Goal: Task Accomplishment & Management: Manage account settings

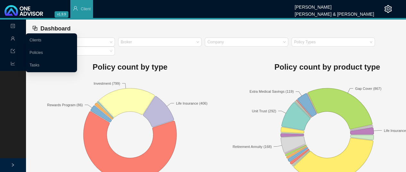
click at [16, 38] on span "Management" at bounding box center [26, 39] width 30 height 4
click at [41, 41] on link "Clients" at bounding box center [36, 40] width 12 height 4
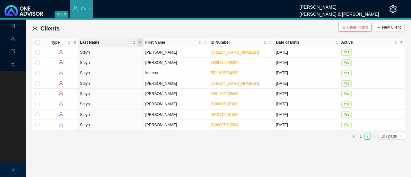
click at [140, 41] on icon "search" at bounding box center [140, 42] width 3 height 3
type input "retief"
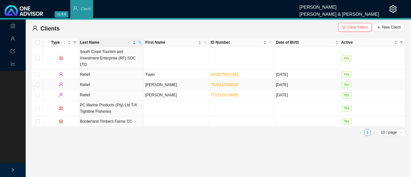
drag, startPoint x: 158, startPoint y: 78, endPoint x: 204, endPoint y: 73, distance: 45.9
click at [158, 80] on td "[PERSON_NAME]" at bounding box center [176, 85] width 65 height 10
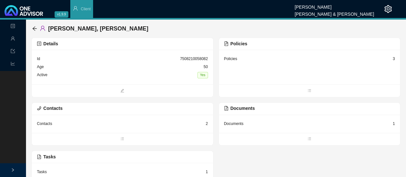
click at [236, 58] on div "Policies" at bounding box center [230, 59] width 13 height 6
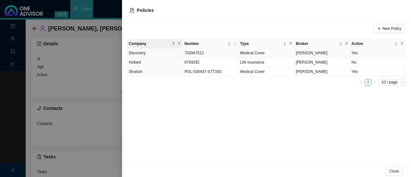
click at [354, 54] on td "Yes" at bounding box center [378, 52] width 56 height 9
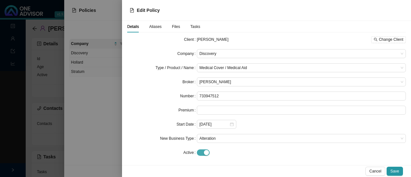
click at [199, 152] on span "button" at bounding box center [203, 152] width 13 height 6
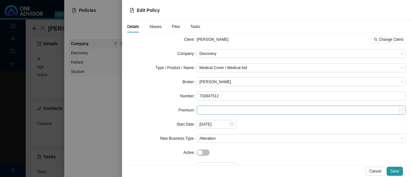
scroll to position [30, 0]
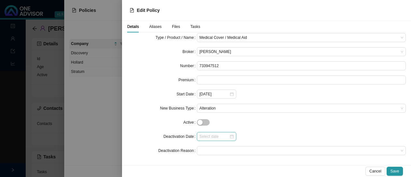
click at [230, 137] on div at bounding box center [216, 136] width 34 height 6
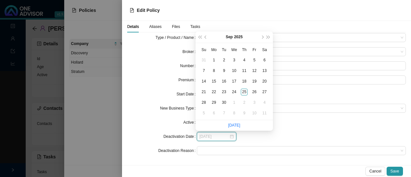
type input "[DATE]"
click at [207, 36] on button "prev-year" at bounding box center [206, 36] width 6 height 11
type input "[DATE]"
click at [203, 101] on div "24" at bounding box center [203, 102] width 7 height 7
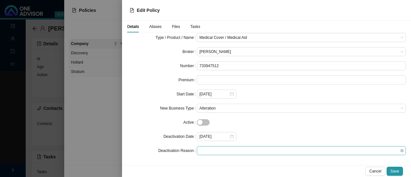
click at [205, 151] on span at bounding box center [301, 150] width 204 height 8
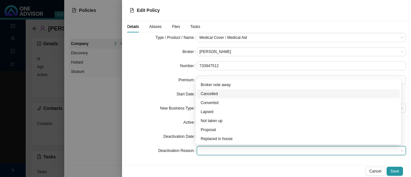
click at [212, 94] on div "Cancelled" at bounding box center [298, 94] width 195 height 6
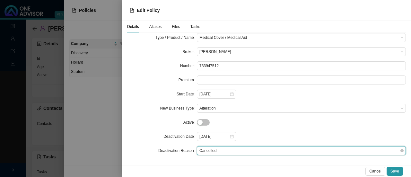
click at [224, 149] on span "Cancelled" at bounding box center [301, 150] width 204 height 8
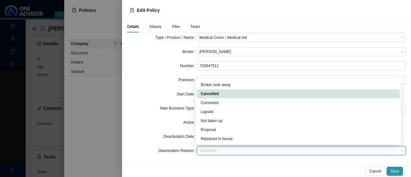
click at [209, 93] on div "Cancelled" at bounding box center [298, 94] width 195 height 6
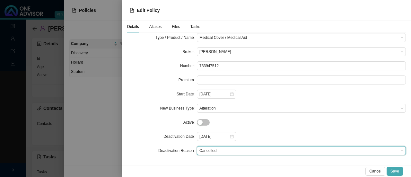
click at [395, 170] on span "Save" at bounding box center [394, 171] width 9 height 6
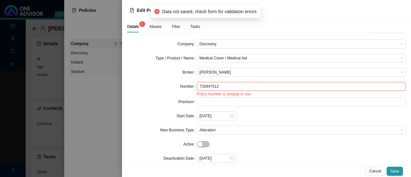
scroll to position [0, 0]
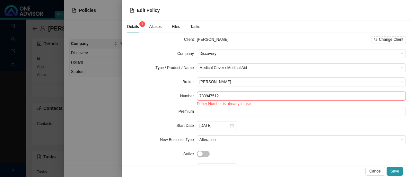
drag, startPoint x: 214, startPoint y: 106, endPoint x: 214, endPoint y: 103, distance: 3.3
click at [214, 106] on div "Policy Number is already in use" at bounding box center [301, 103] width 209 height 6
click at [157, 26] on span "Aliases" at bounding box center [155, 27] width 13 height 4
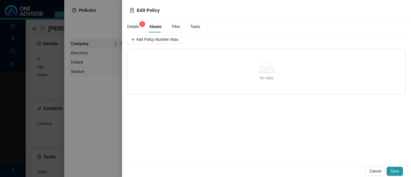
click at [132, 25] on span "Details 1" at bounding box center [133, 27] width 12 height 4
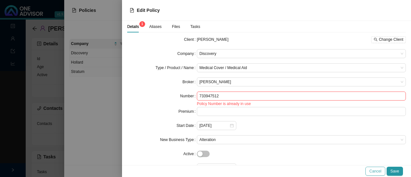
click at [377, 169] on span "Cancel" at bounding box center [375, 171] width 12 height 6
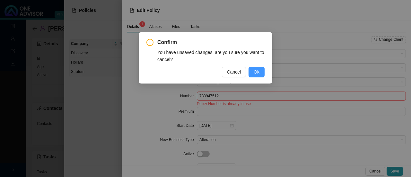
click at [254, 72] on span "Ok" at bounding box center [257, 71] width 6 height 7
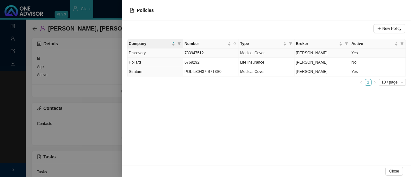
click at [187, 51] on span "733947512" at bounding box center [193, 53] width 19 height 4
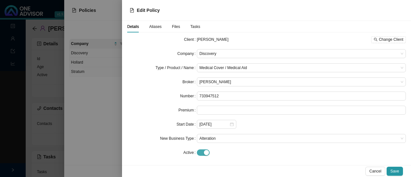
click at [198, 152] on span "button" at bounding box center [203, 152] width 13 height 6
click at [391, 169] on span "Save" at bounding box center [394, 171] width 9 height 6
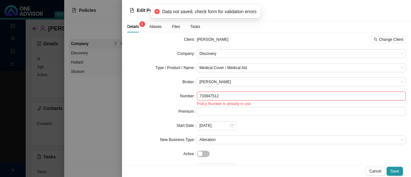
click at [99, 106] on div at bounding box center [205, 88] width 411 height 177
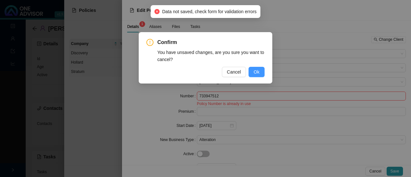
click at [256, 72] on span "Ok" at bounding box center [257, 71] width 6 height 7
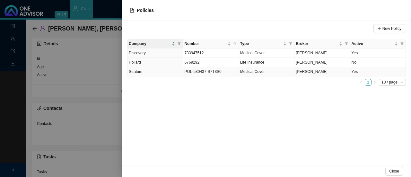
click at [354, 71] on td "Yes" at bounding box center [378, 71] width 56 height 9
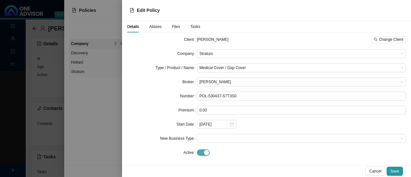
click at [200, 151] on span "button" at bounding box center [203, 152] width 13 height 6
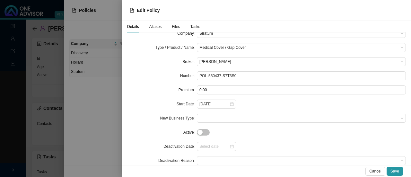
scroll to position [30, 0]
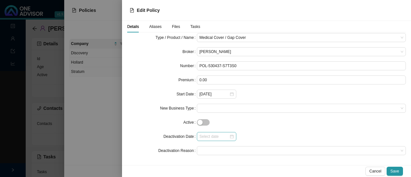
click at [232, 138] on div at bounding box center [216, 136] width 39 height 9
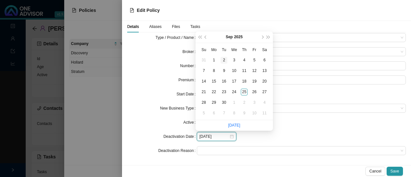
type input "[DATE]"
click at [206, 39] on button "prev-year" at bounding box center [206, 36] width 6 height 11
type input "[DATE]"
click at [205, 36] on button "prev-year" at bounding box center [206, 36] width 6 height 11
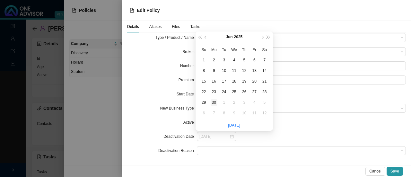
type input "[DATE]"
click at [215, 101] on div "30" at bounding box center [214, 102] width 7 height 7
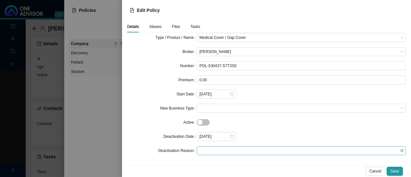
click at [207, 150] on span at bounding box center [301, 150] width 204 height 8
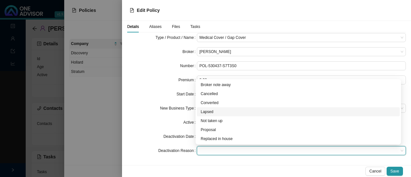
click at [205, 111] on div "Lapsed" at bounding box center [298, 112] width 195 height 6
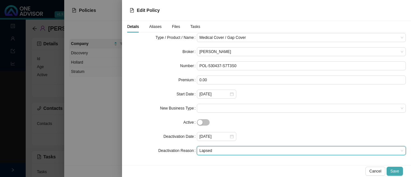
click at [395, 169] on span "Save" at bounding box center [394, 171] width 9 height 6
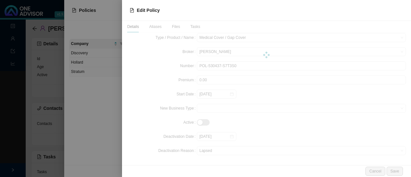
scroll to position [0, 0]
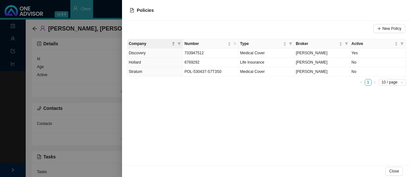
click at [193, 81] on ul "1 10 / page" at bounding box center [266, 82] width 279 height 7
click at [83, 108] on div at bounding box center [205, 88] width 411 height 177
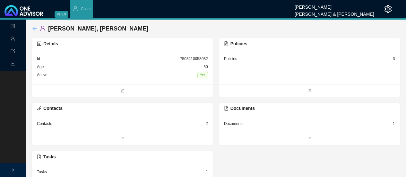
click at [33, 27] on icon "arrow-left" at bounding box center [34, 28] width 5 height 5
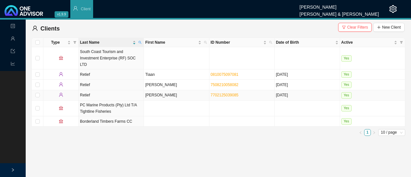
click at [164, 90] on td "[PERSON_NAME]" at bounding box center [176, 95] width 65 height 10
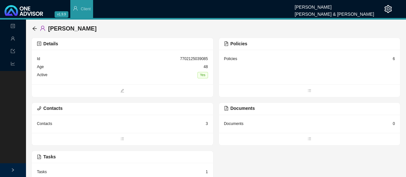
click at [240, 56] on div "Policies 6" at bounding box center [309, 59] width 171 height 8
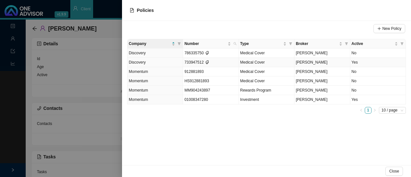
click at [193, 61] on td "733947512" at bounding box center [211, 62] width 56 height 9
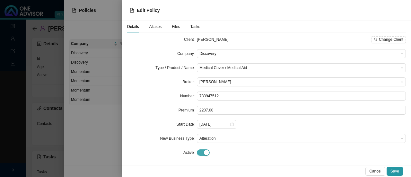
drag, startPoint x: 196, startPoint y: 152, endPoint x: 204, endPoint y: 149, distance: 7.8
click at [197, 152] on span "button" at bounding box center [203, 152] width 13 height 6
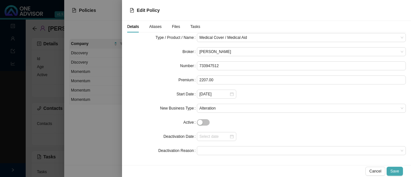
drag, startPoint x: 397, startPoint y: 168, endPoint x: 383, endPoint y: 165, distance: 14.2
click at [396, 168] on span "Save" at bounding box center [394, 171] width 9 height 6
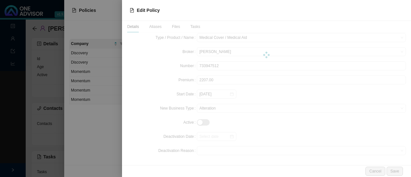
scroll to position [0, 0]
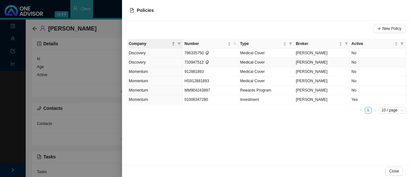
click at [191, 64] on td "733947512" at bounding box center [211, 62] width 56 height 9
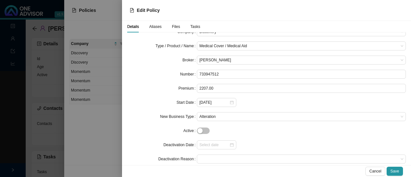
scroll to position [30, 0]
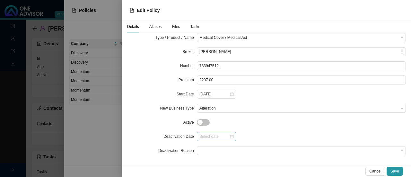
click at [228, 137] on div at bounding box center [216, 136] width 34 height 6
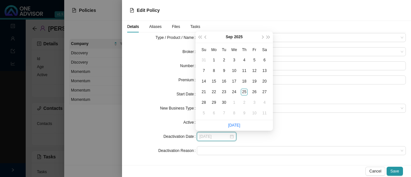
type input "[DATE]"
click at [206, 36] on span "prev-year" at bounding box center [205, 37] width 3 height 3
type input "[DATE]"
click at [204, 101] on div "24" at bounding box center [203, 102] width 7 height 7
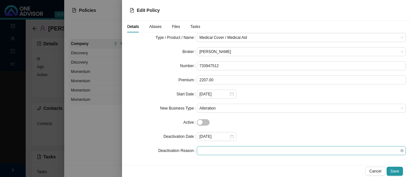
click at [207, 152] on span at bounding box center [301, 150] width 204 height 8
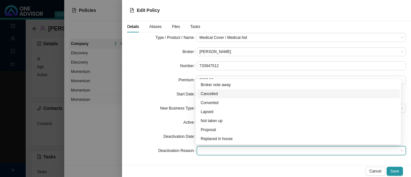
click at [206, 95] on div "Cancelled" at bounding box center [298, 94] width 195 height 6
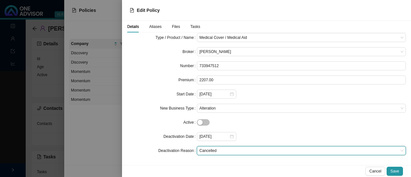
drag, startPoint x: 393, startPoint y: 170, endPoint x: 386, endPoint y: 169, distance: 7.1
click at [393, 170] on span "Save" at bounding box center [394, 171] width 9 height 6
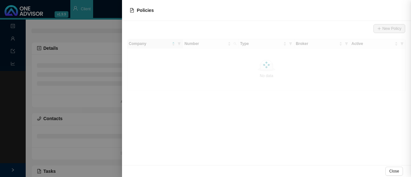
scroll to position [0, 0]
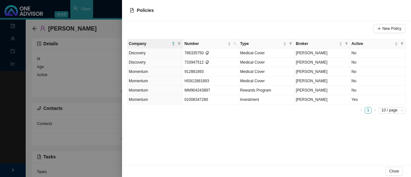
click at [96, 53] on div at bounding box center [205, 88] width 411 height 177
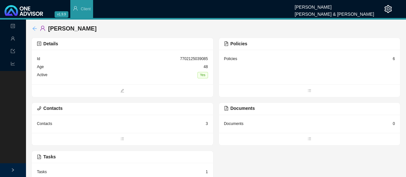
click at [34, 27] on icon "arrow-left" at bounding box center [34, 28] width 5 height 5
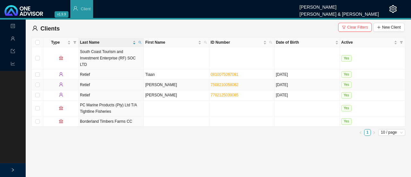
click at [148, 80] on td "[PERSON_NAME]" at bounding box center [176, 85] width 65 height 10
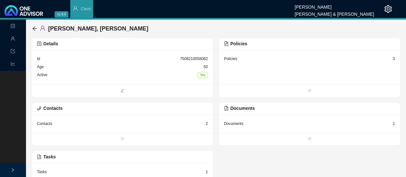
click at [229, 59] on div "Policies" at bounding box center [230, 59] width 13 height 6
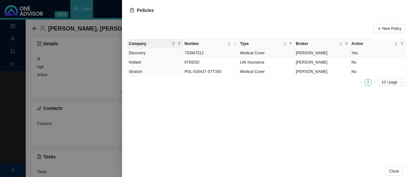
click at [139, 52] on span "Discovery" at bounding box center [137, 53] width 17 height 4
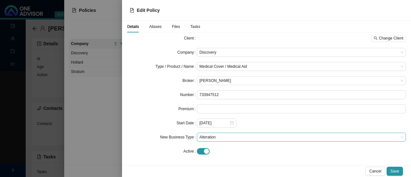
scroll to position [2, 0]
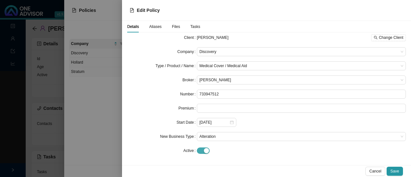
drag, startPoint x: 196, startPoint y: 152, endPoint x: 205, endPoint y: 150, distance: 9.2
click at [197, 152] on span "button" at bounding box center [203, 150] width 13 height 6
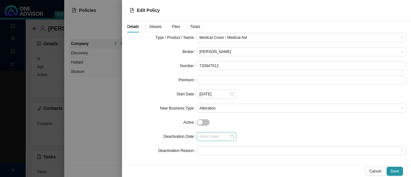
click at [229, 137] on div at bounding box center [216, 136] width 34 height 6
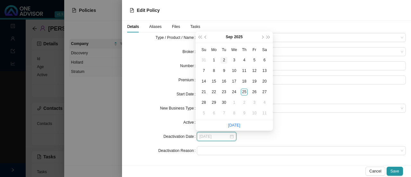
type input "[DATE]"
click at [207, 35] on button "prev-year" at bounding box center [206, 36] width 6 height 11
type input "[DATE]"
click at [202, 103] on div "24" at bounding box center [203, 102] width 7 height 7
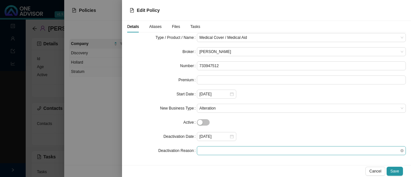
click at [207, 151] on span at bounding box center [301, 150] width 204 height 8
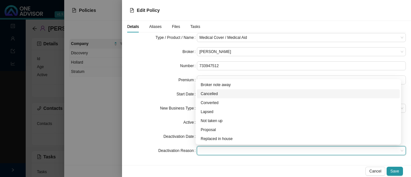
click at [209, 91] on div "Cancelled" at bounding box center [298, 94] width 195 height 6
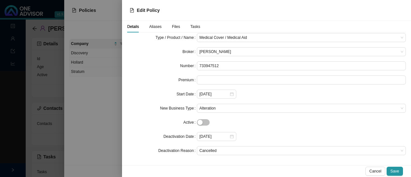
drag, startPoint x: 395, startPoint y: 169, endPoint x: 379, endPoint y: 164, distance: 16.0
click at [395, 169] on span "Save" at bounding box center [394, 171] width 9 height 6
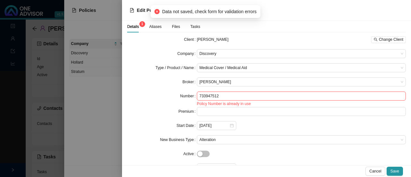
scroll to position [0, 0]
click at [378, 169] on span "Cancel" at bounding box center [375, 171] width 12 height 6
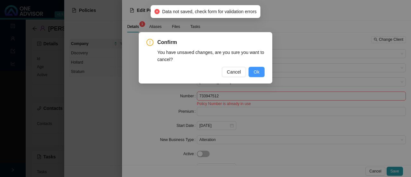
click at [256, 73] on span "Ok" at bounding box center [257, 71] width 6 height 7
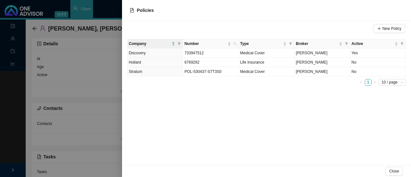
click at [106, 70] on div at bounding box center [205, 88] width 411 height 177
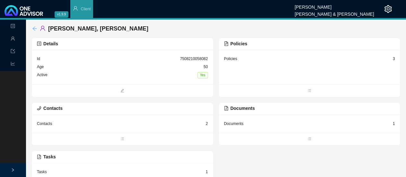
click at [33, 29] on icon "arrow-left" at bounding box center [34, 28] width 5 height 5
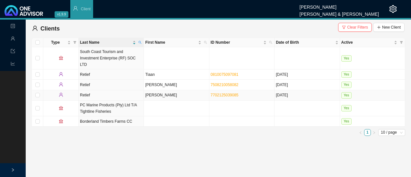
click at [96, 90] on td "Retief" at bounding box center [111, 95] width 65 height 10
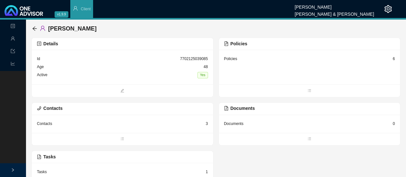
click at [236, 59] on div "Policies" at bounding box center [230, 59] width 13 height 6
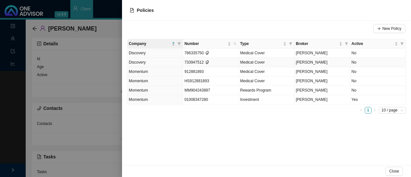
click at [242, 62] on span "Medical Cover" at bounding box center [252, 62] width 25 height 4
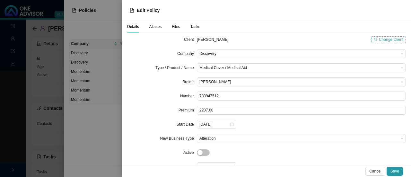
click at [379, 40] on span "Change Client" at bounding box center [391, 39] width 24 height 6
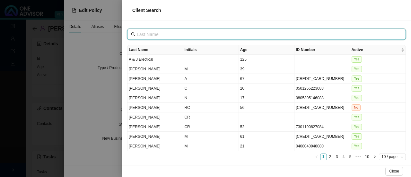
click at [150, 32] on input "text" at bounding box center [267, 34] width 261 height 7
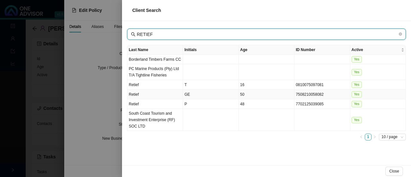
type input "RETIEF"
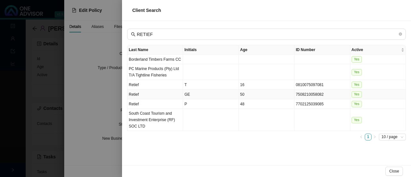
click at [163, 95] on td "Retief" at bounding box center [155, 95] width 56 height 10
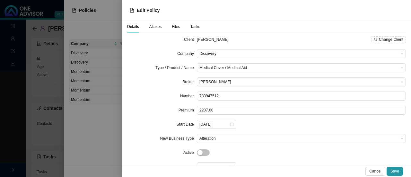
click at [396, 166] on div "Cancel Save" at bounding box center [266, 171] width 289 height 12
click at [394, 170] on span "Save" at bounding box center [394, 171] width 9 height 6
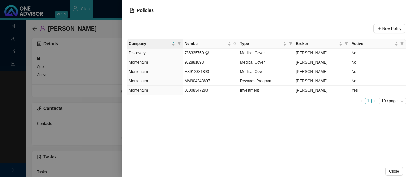
click at [72, 57] on div at bounding box center [205, 88] width 411 height 177
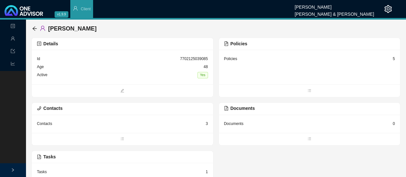
drag, startPoint x: 35, startPoint y: 25, endPoint x: 41, endPoint y: 32, distance: 9.6
click at [35, 25] on div "[PERSON_NAME]" at bounding box center [65, 29] width 67 height 12
click at [34, 27] on icon "arrow-left" at bounding box center [34, 28] width 4 height 4
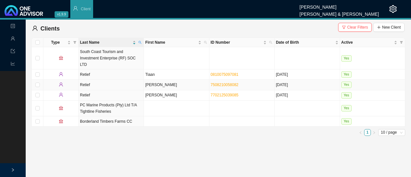
click at [152, 80] on td "[PERSON_NAME]" at bounding box center [176, 85] width 65 height 10
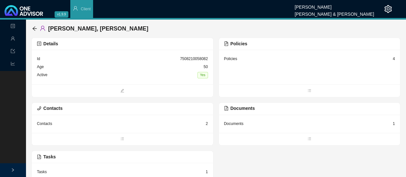
click at [230, 56] on div "Policies" at bounding box center [230, 59] width 13 height 6
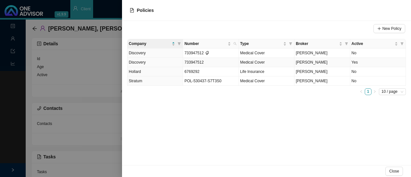
click at [196, 61] on span "733947512" at bounding box center [193, 62] width 19 height 4
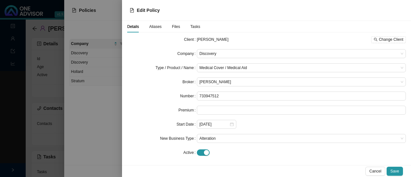
click at [101, 106] on div at bounding box center [205, 88] width 411 height 177
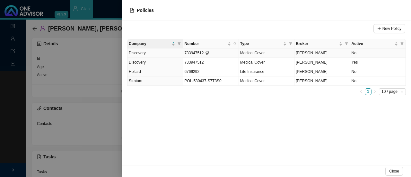
click at [195, 50] on td "733947512" at bounding box center [211, 52] width 56 height 9
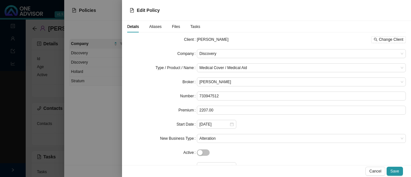
click at [158, 27] on span "Aliases" at bounding box center [155, 27] width 13 height 4
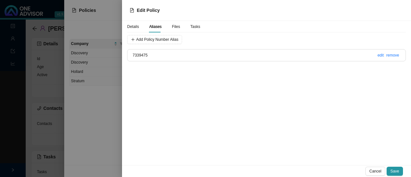
click at [128, 25] on span "Details" at bounding box center [133, 27] width 12 height 4
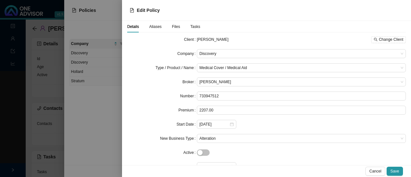
scroll to position [30, 0]
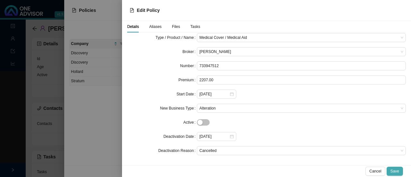
click at [396, 171] on span "Save" at bounding box center [394, 171] width 9 height 6
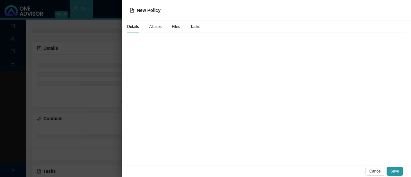
scroll to position [0, 0]
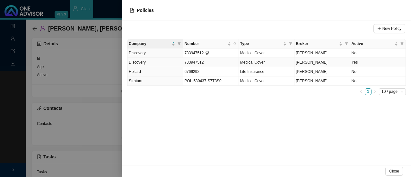
click at [247, 60] on span "Medical Cover" at bounding box center [252, 62] width 25 height 4
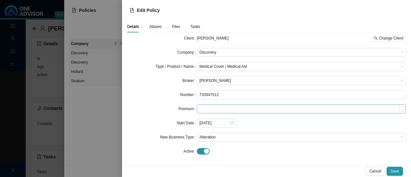
scroll to position [2, 0]
click at [204, 148] on div "button" at bounding box center [206, 150] width 5 height 5
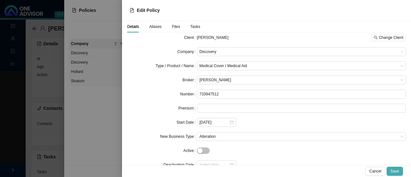
click at [393, 170] on span "Save" at bounding box center [394, 171] width 9 height 6
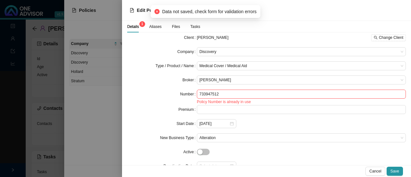
click at [109, 107] on div at bounding box center [205, 88] width 411 height 177
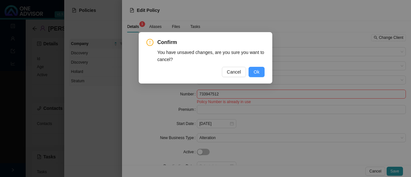
click at [252, 71] on button "Ok" at bounding box center [256, 72] width 16 height 10
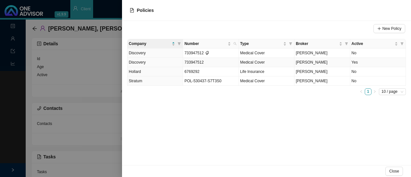
click at [313, 64] on span "[PERSON_NAME]" at bounding box center [312, 62] width 32 height 4
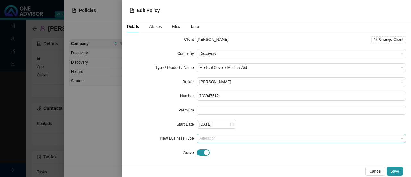
click at [199, 137] on span "Alteration" at bounding box center [301, 138] width 204 height 8
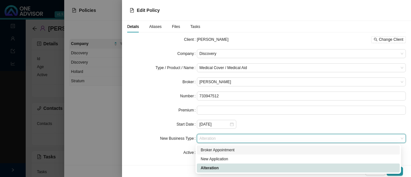
drag, startPoint x: 204, startPoint y: 149, endPoint x: 208, endPoint y: 148, distance: 4.9
click at [204, 149] on div "Broker Appointment" at bounding box center [298, 150] width 195 height 6
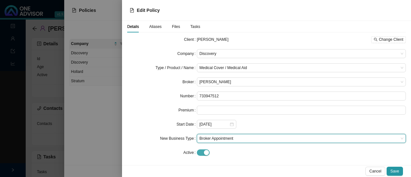
click at [197, 151] on span "button" at bounding box center [203, 152] width 13 height 6
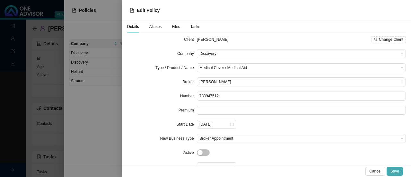
click at [397, 171] on span "Save" at bounding box center [394, 171] width 9 height 6
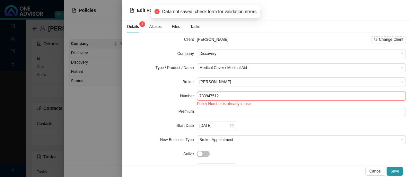
click at [102, 105] on div at bounding box center [205, 88] width 411 height 177
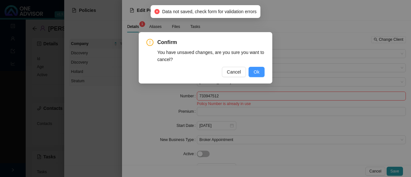
click at [258, 71] on span "Ok" at bounding box center [257, 71] width 6 height 7
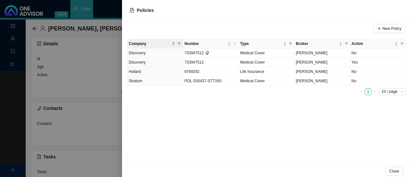
click at [94, 88] on div at bounding box center [205, 88] width 411 height 177
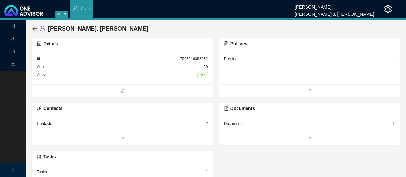
drag, startPoint x: 30, startPoint y: 26, endPoint x: 33, endPoint y: 32, distance: 7.0
click at [30, 26] on div "[PERSON_NAME] Details Id 7508210058082 Age [DEMOGRAPHIC_DATA] Active Yes Polici…" at bounding box center [216, 107] width 380 height 174
click at [33, 28] on icon "arrow-left" at bounding box center [34, 28] width 4 height 4
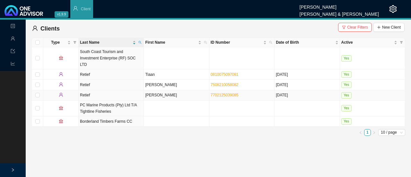
click at [156, 90] on td "[PERSON_NAME]" at bounding box center [176, 95] width 65 height 10
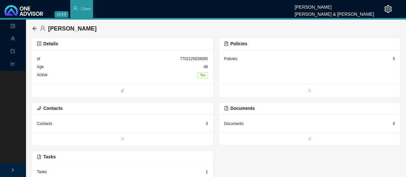
click at [231, 58] on div "Policies" at bounding box center [230, 59] width 13 height 6
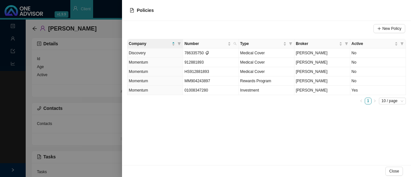
click at [70, 85] on div at bounding box center [205, 88] width 411 height 177
